Goal: Transaction & Acquisition: Subscribe to service/newsletter

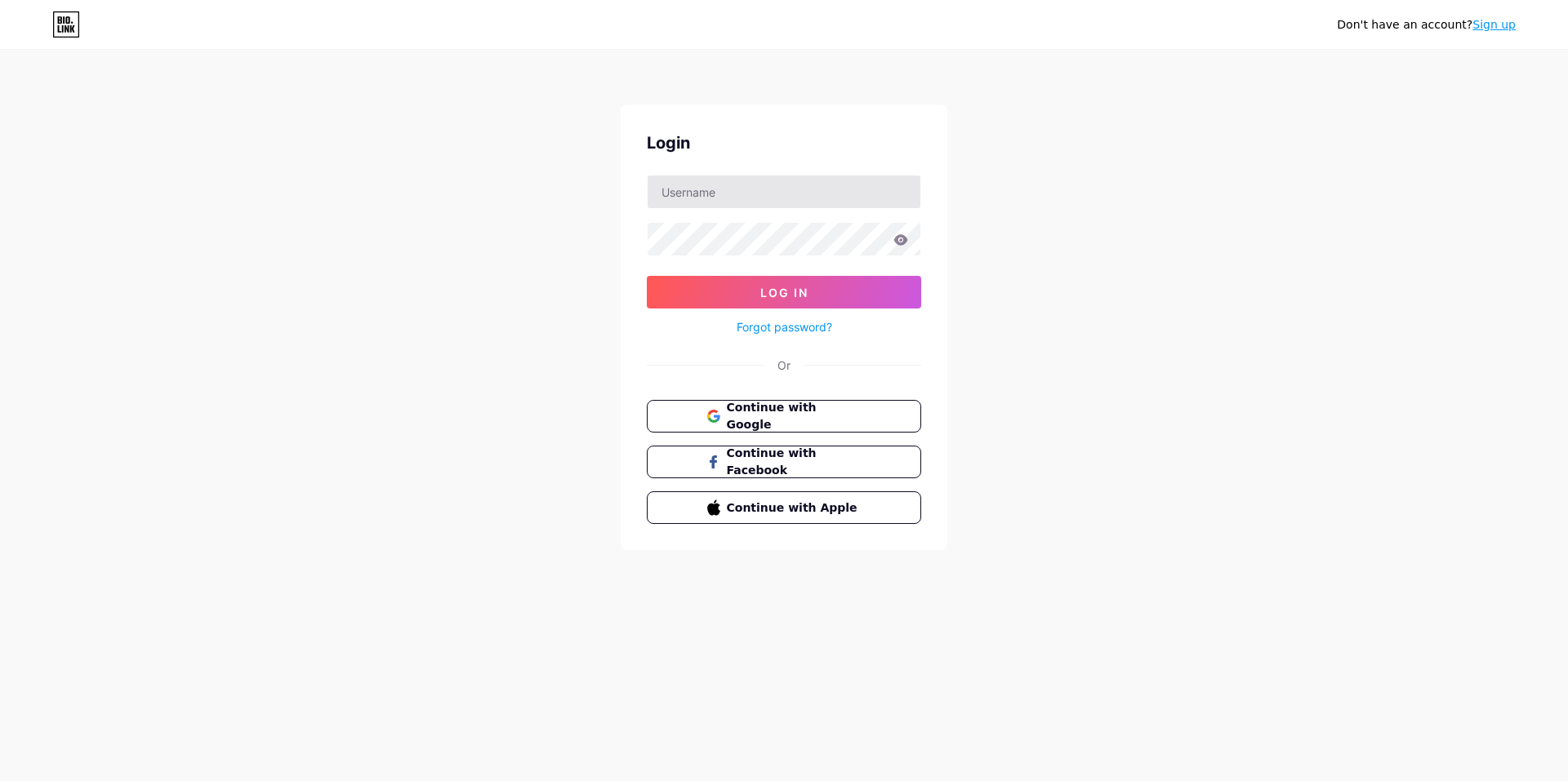
click at [710, 196] on input "text" at bounding box center [784, 192] width 273 height 33
type input "[EMAIL_ADDRESS][DOMAIN_NAME]"
click at [647, 276] on button "Log In" at bounding box center [784, 292] width 275 height 33
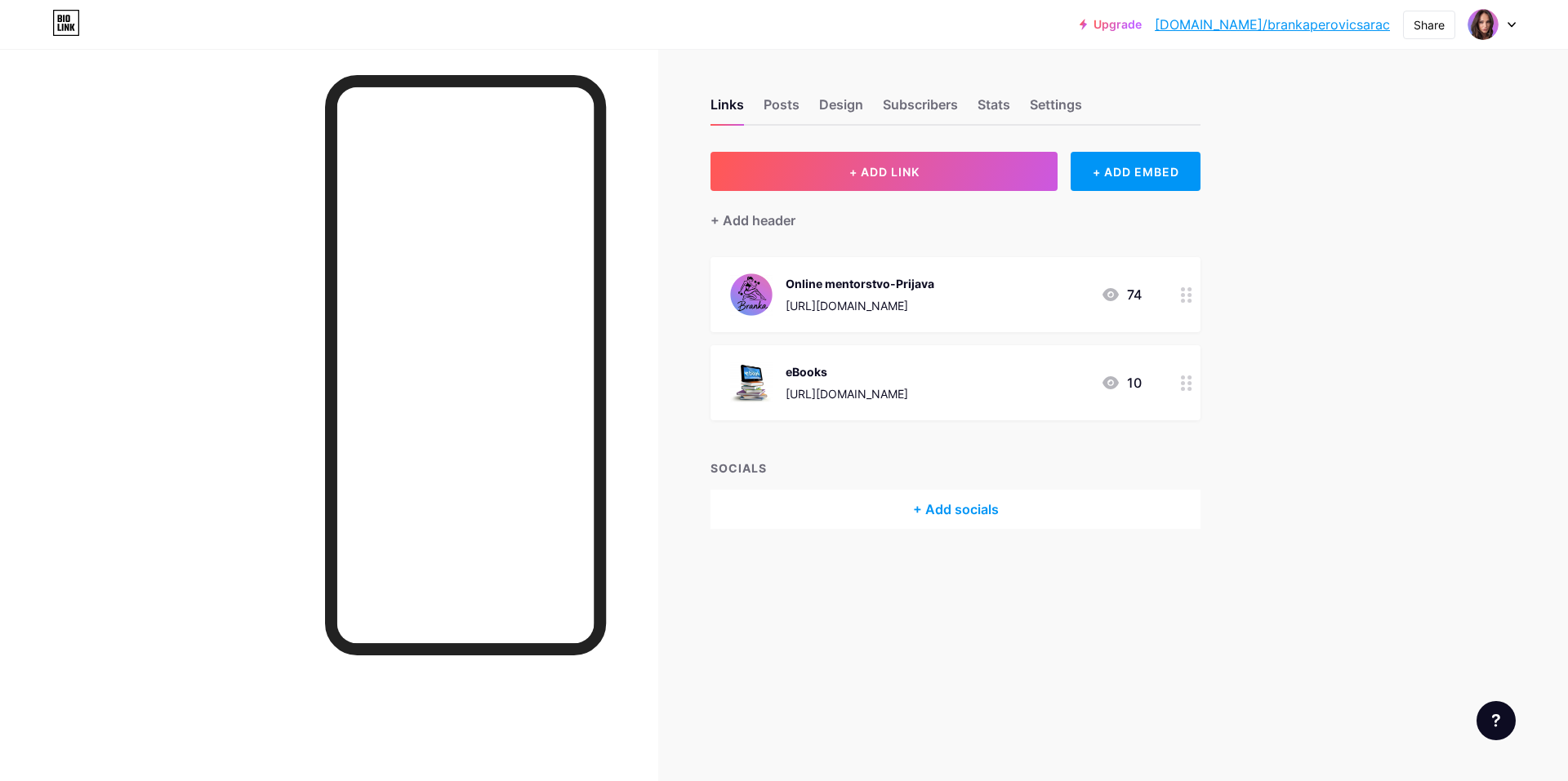
click at [1188, 385] on icon at bounding box center [1187, 383] width 12 height 15
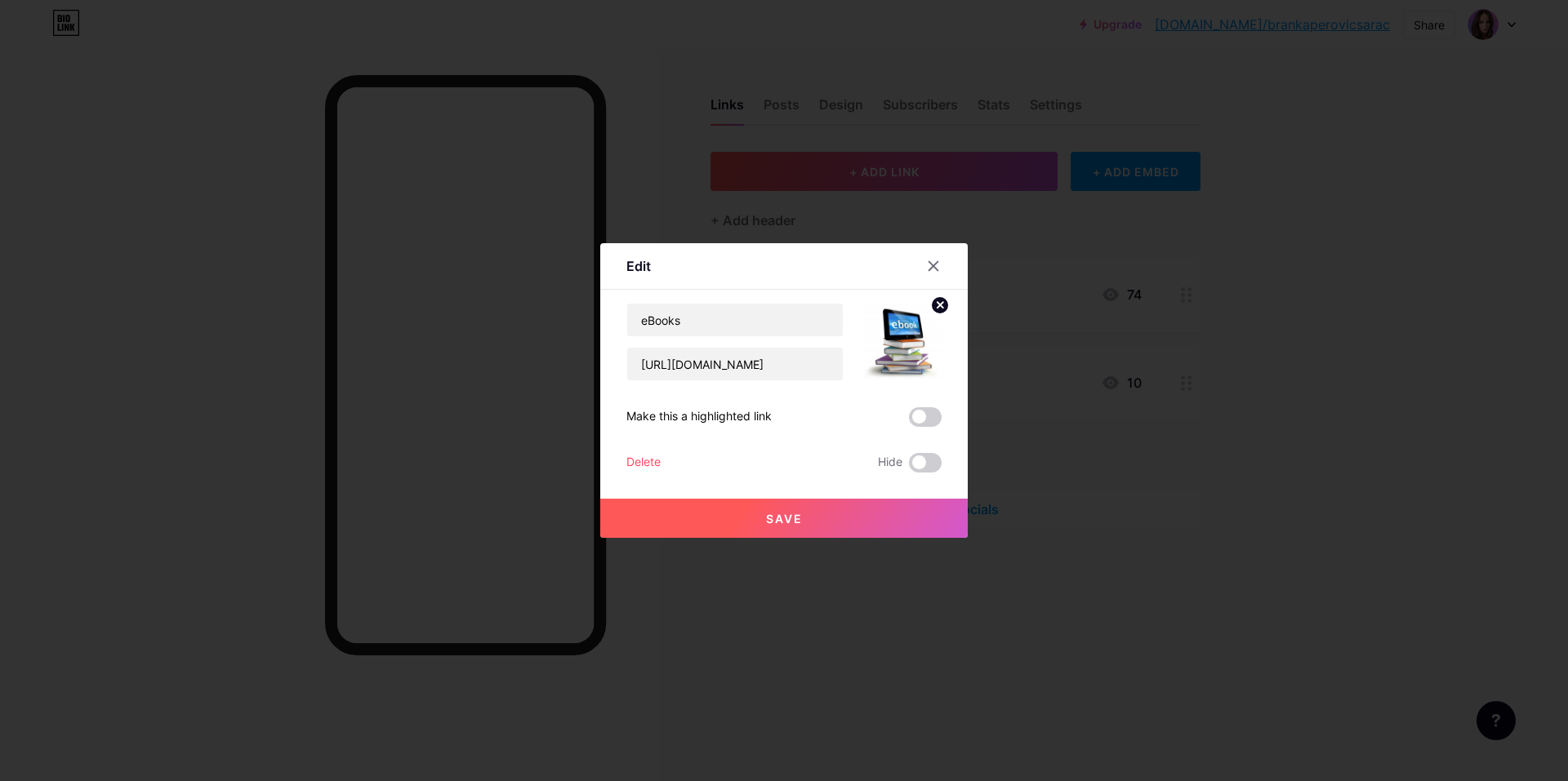
click at [633, 463] on div "Delete" at bounding box center [644, 463] width 35 height 19
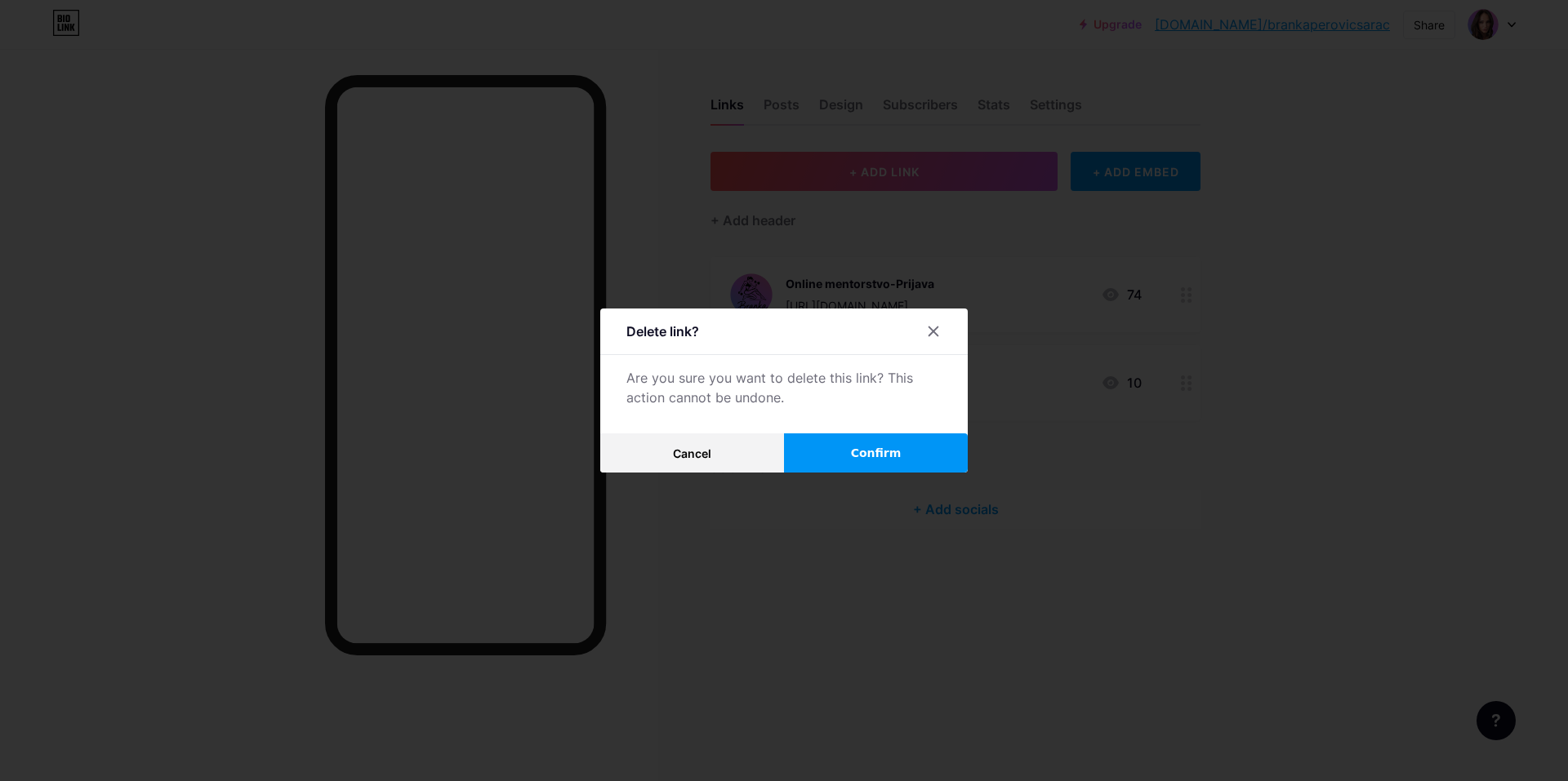
click at [844, 458] on button "Confirm" at bounding box center [876, 453] width 184 height 39
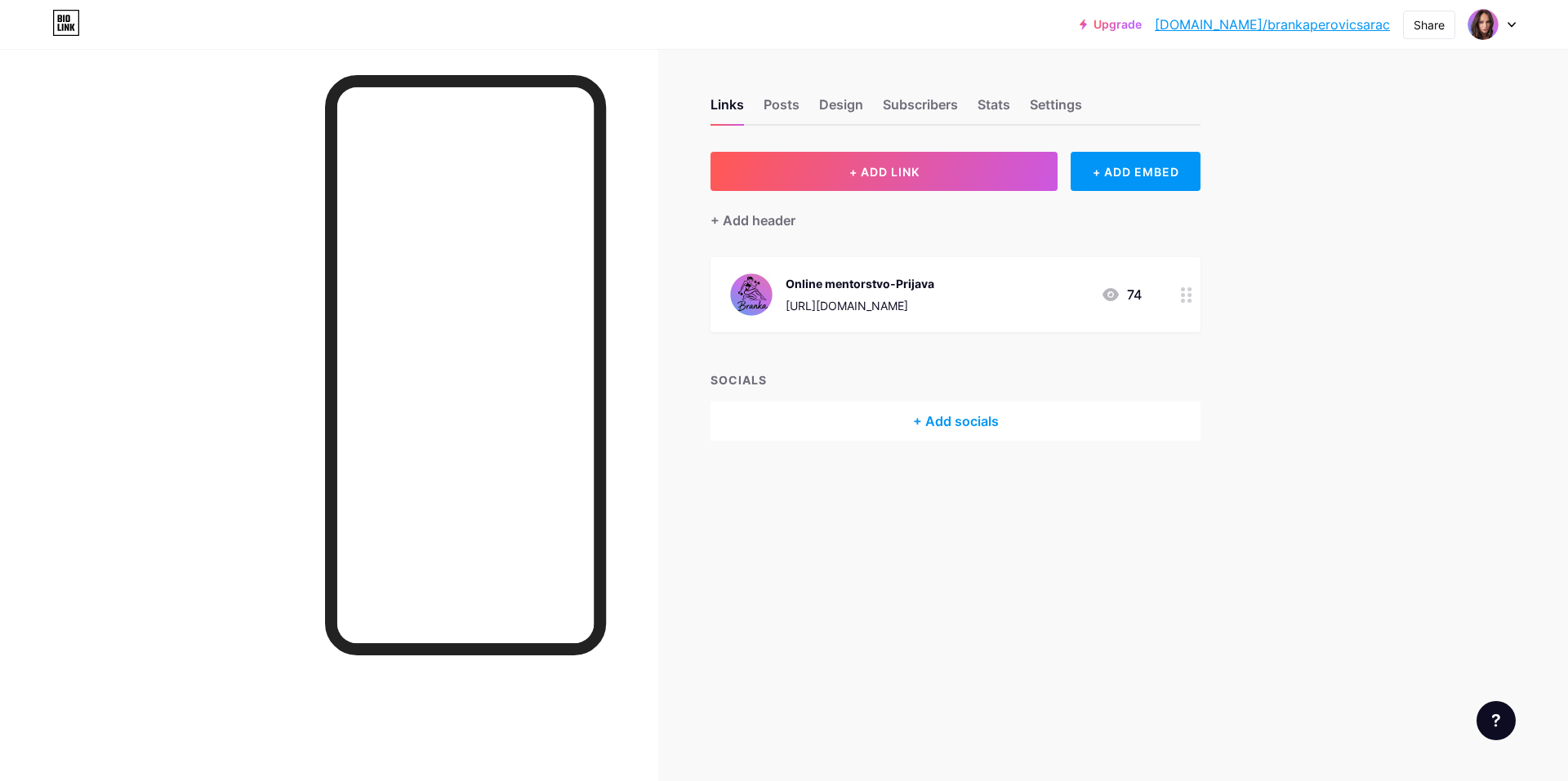
click at [807, 506] on div "Links Posts Design Subscribers Stats Settings + ADD LINK + ADD EMBED + Add head…" at bounding box center [634, 285] width 1270 height 474
click at [1142, 24] on link "Upgrade" at bounding box center [1110, 24] width 62 height 13
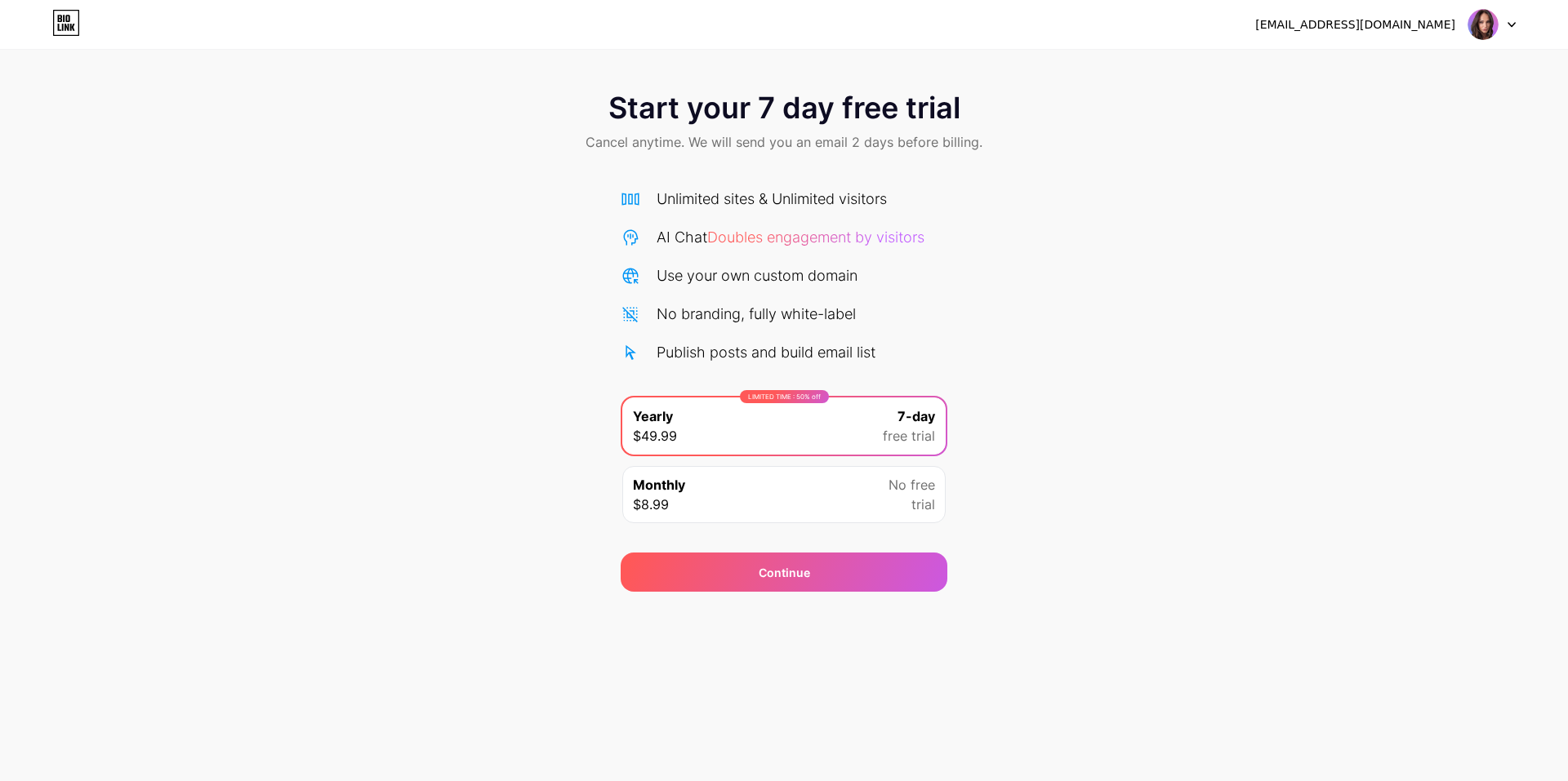
drag, startPoint x: 656, startPoint y: 321, endPoint x: 566, endPoint y: 317, distance: 90.1
click at [567, 317] on div "Start your 7 day free trial Cancel anytime. We will send you an email 2 days be…" at bounding box center [784, 334] width 1568 height 517
drag, startPoint x: 656, startPoint y: 274, endPoint x: 879, endPoint y: 292, distance: 223.7
click at [879, 292] on div "Unlimited sites & Unlimited visitors AI Chat Doubles engagement by visitors Use…" at bounding box center [784, 275] width 327 height 176
drag, startPoint x: 899, startPoint y: 350, endPoint x: 641, endPoint y: 348, distance: 258.0
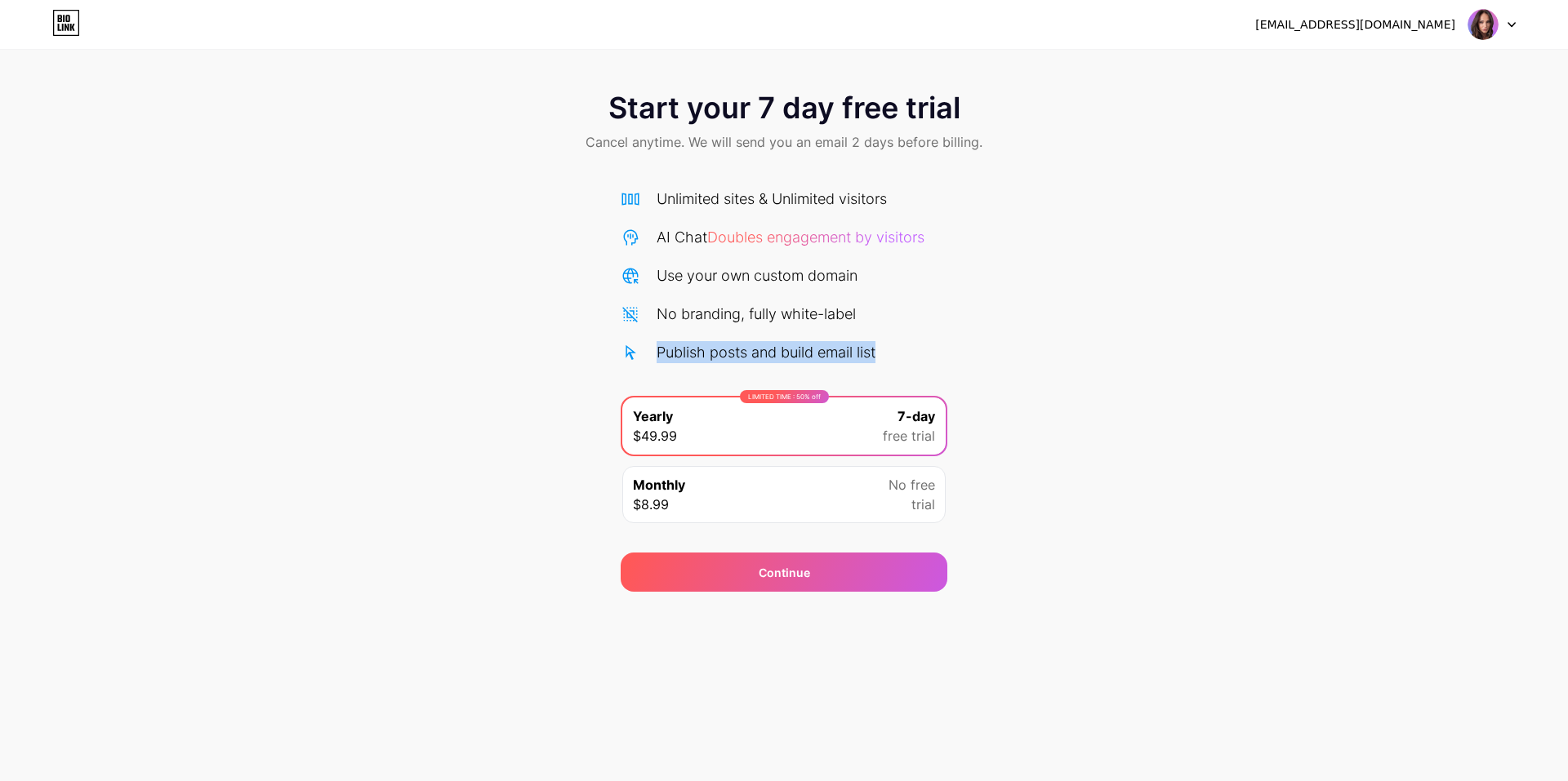
click at [641, 348] on div "Publish posts and build email list" at bounding box center [784, 352] width 327 height 22
click at [564, 377] on div "Start your 7 day free trial Cancel anytime. We will send you an email 2 days be…" at bounding box center [784, 334] width 1568 height 517
